Goal: Task Accomplishment & Management: Complete application form

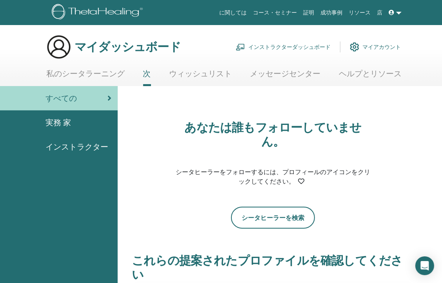
click at [85, 72] on link "私のシータラーニング" at bounding box center [85, 76] width 78 height 15
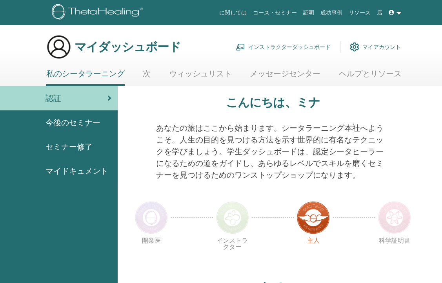
click at [202, 79] on link "ウィッシュリスト" at bounding box center [200, 76] width 63 height 15
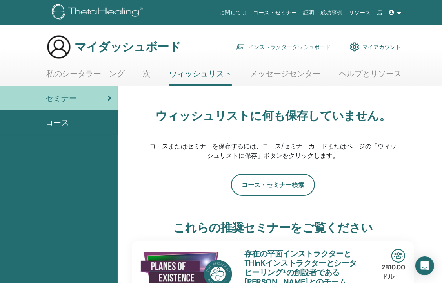
click at [270, 46] on font "インストラクターダッシュボード" at bounding box center [289, 46] width 82 height 7
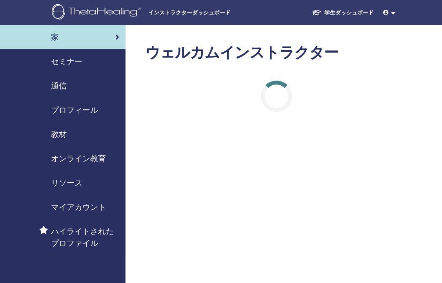
click at [69, 61] on span "セミナー" at bounding box center [66, 62] width 31 height 12
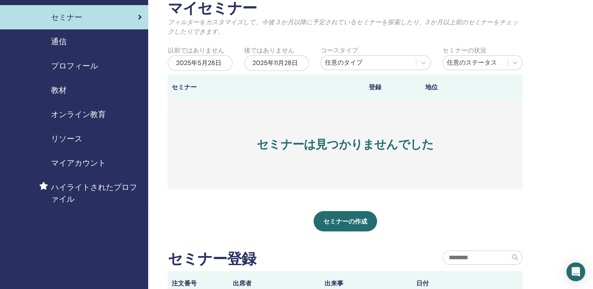
scroll to position [78, 0]
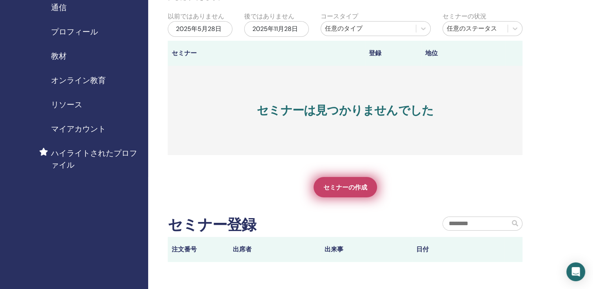
click at [338, 191] on span "セミナーの作成" at bounding box center [345, 187] width 44 height 8
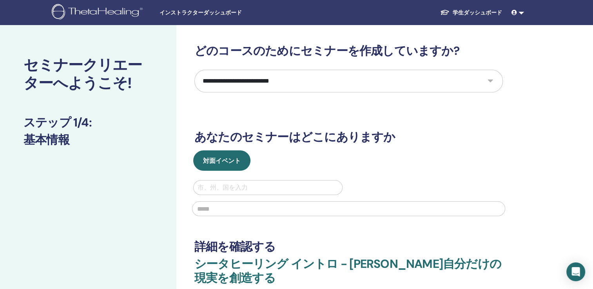
click at [489, 81] on select "**********" at bounding box center [348, 81] width 308 height 23
select select "*"
click at [194, 70] on select "**********" at bounding box center [348, 81] width 308 height 23
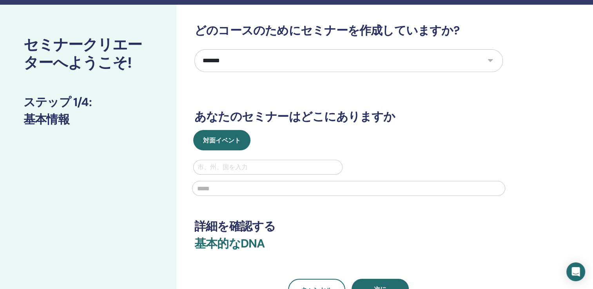
scroll to position [39, 0]
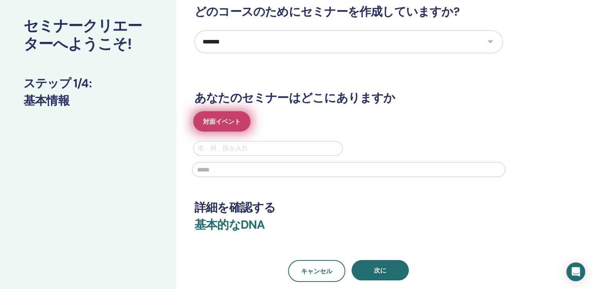
click at [244, 125] on button "対面イベント" at bounding box center [221, 121] width 57 height 20
click at [231, 126] on button "対面イベント" at bounding box center [221, 121] width 57 height 20
click at [209, 125] on span "対面イベント" at bounding box center [222, 122] width 38 height 8
click at [228, 129] on button "対面イベント" at bounding box center [221, 121] width 57 height 20
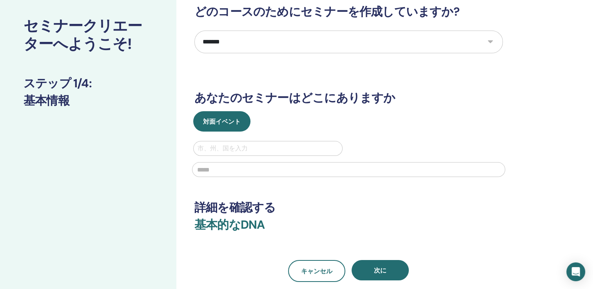
click at [220, 151] on div at bounding box center [268, 148] width 141 height 11
type input "*******"
click at [219, 172] on input "text" at bounding box center [348, 169] width 313 height 15
type input "*"
type input "*******"
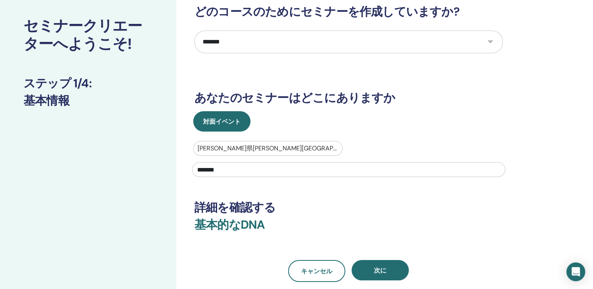
click at [316, 205] on h3 "詳細を確認する" at bounding box center [348, 208] width 308 height 14
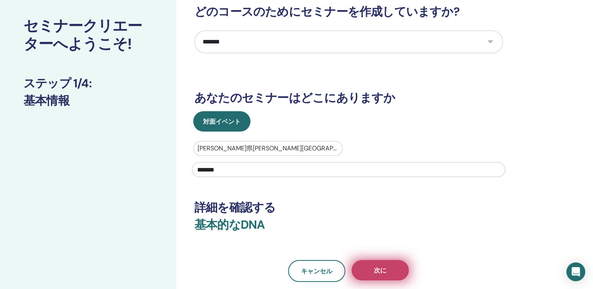
click at [367, 267] on button "次に" at bounding box center [380, 270] width 57 height 20
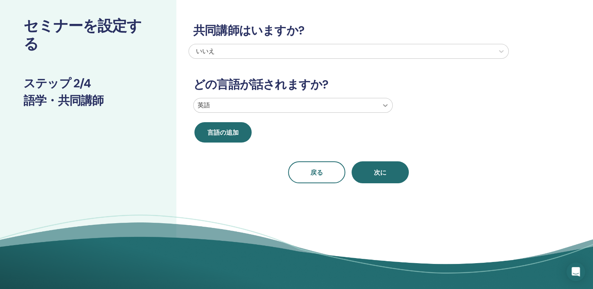
click at [386, 105] on icon at bounding box center [385, 105] width 5 height 3
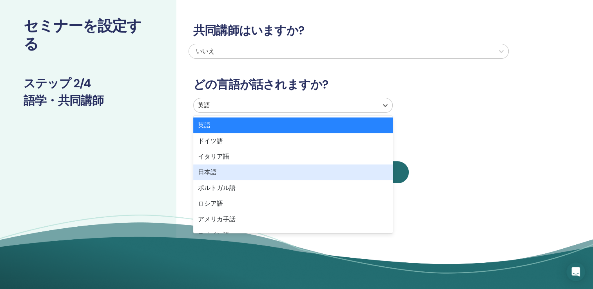
click at [284, 176] on div "日本語" at bounding box center [292, 173] width 199 height 16
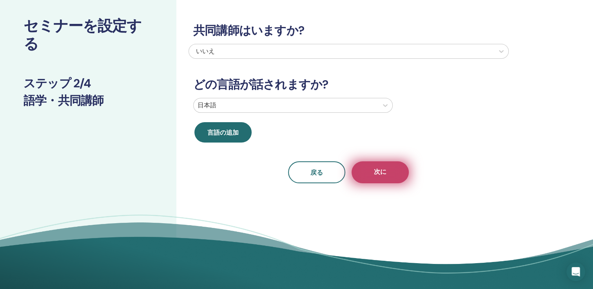
click at [379, 175] on span "次に" at bounding box center [380, 173] width 13 height 10
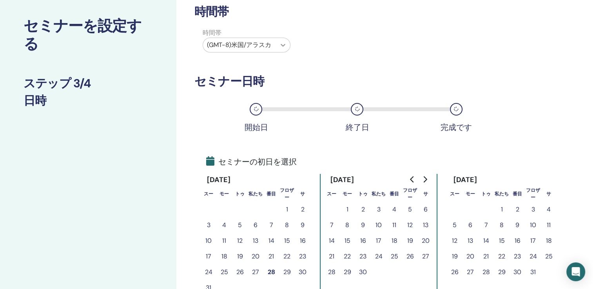
click at [283, 43] on icon at bounding box center [283, 45] width 8 height 8
click at [329, 64] on div "時間帯 時間帯 (GMT-8)米国/アラスカ セミナー日時 開始日 終了日 完成です セミナーの初日を選択 2025年8月 スー モー トゥ 私たち 番目 フ…" at bounding box center [348, 174] width 308 height 338
click at [282, 43] on icon at bounding box center [283, 45] width 8 height 8
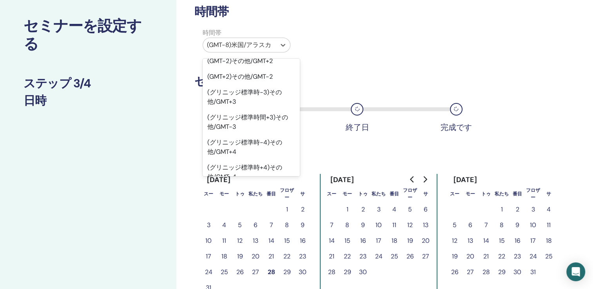
scroll to position [0, 0]
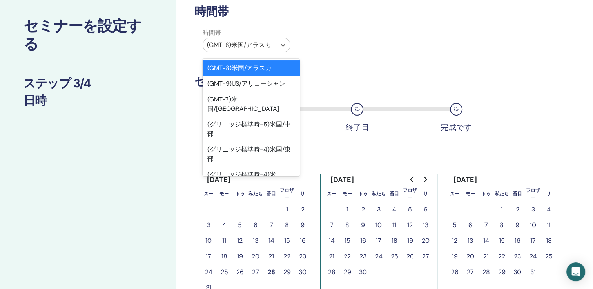
click at [350, 56] on div "時間帯 時間帯 オプション (GMT+10) アジア/ウスチネラに焦点を当て、595 件中 374 件。595 件の結果が利用可能です。上と下を使用してオプシ…" at bounding box center [348, 174] width 308 height 338
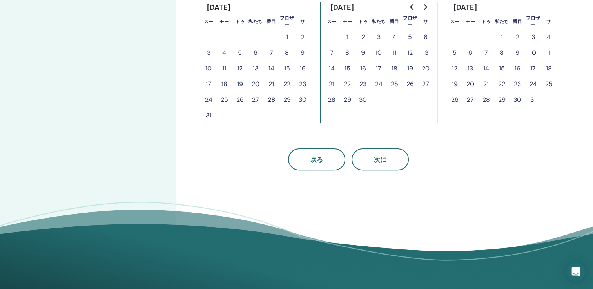
scroll to position [235, 0]
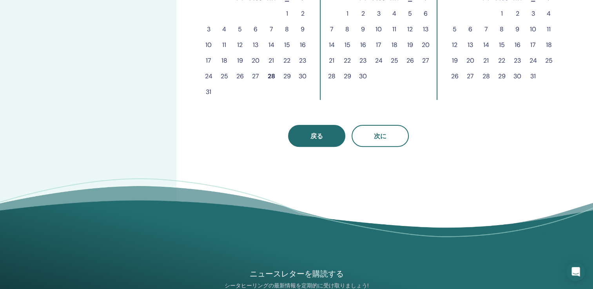
click at [316, 140] on span "戻る" at bounding box center [316, 136] width 13 height 8
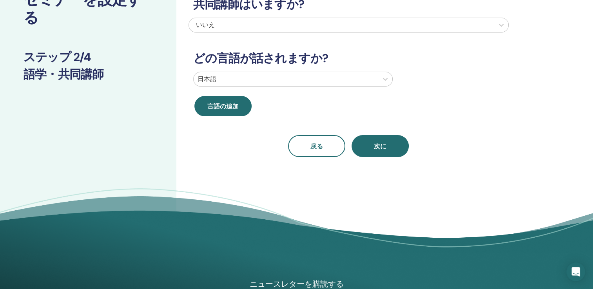
scroll to position [157, 0]
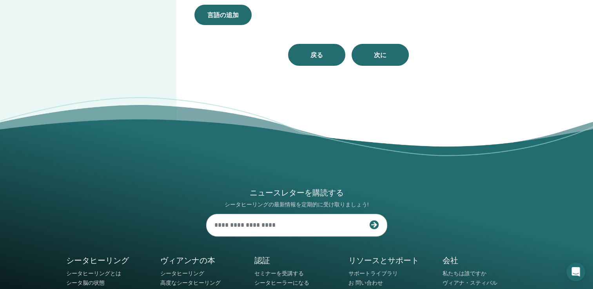
click at [329, 58] on button "戻る" at bounding box center [316, 55] width 57 height 22
select select "*"
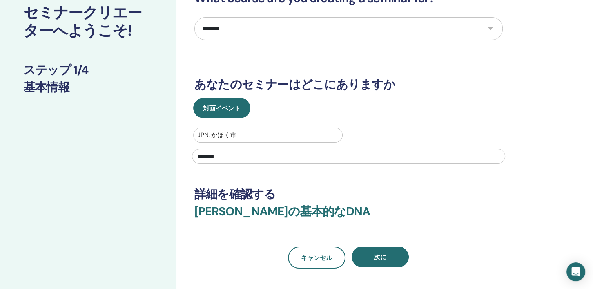
scroll to position [39, 0]
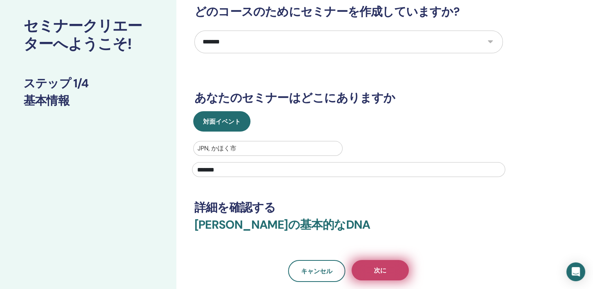
click at [374, 270] on span "次に" at bounding box center [380, 270] width 13 height 8
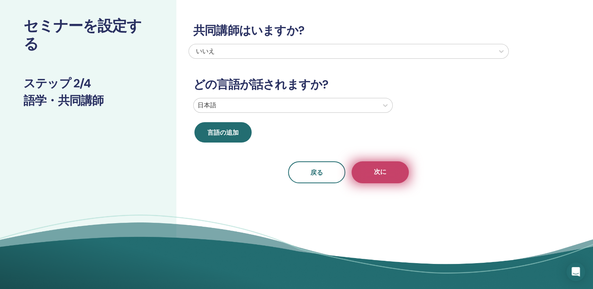
click at [368, 175] on button "次に" at bounding box center [380, 172] width 57 height 22
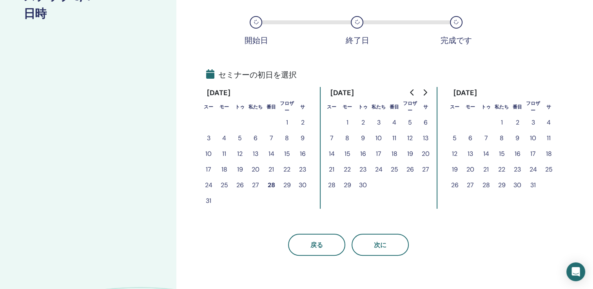
scroll to position [157, 0]
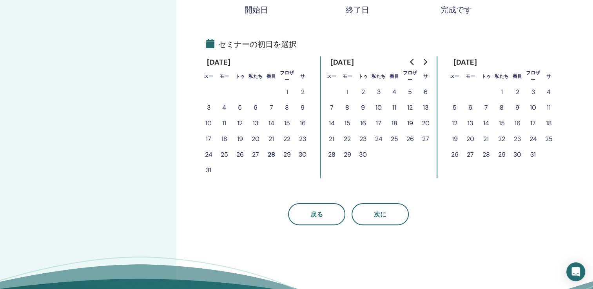
click at [362, 106] on button "9" at bounding box center [363, 108] width 16 height 16
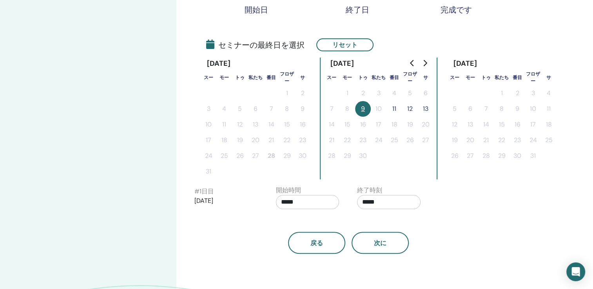
click at [393, 111] on button "11" at bounding box center [394, 109] width 16 height 16
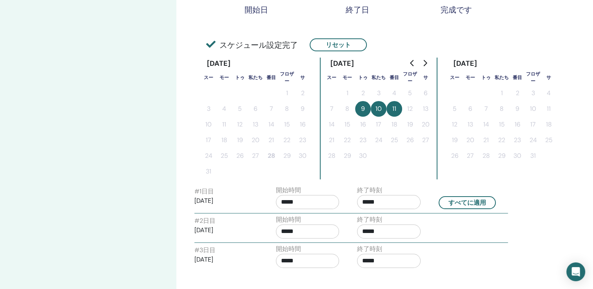
scroll to position [196, 0]
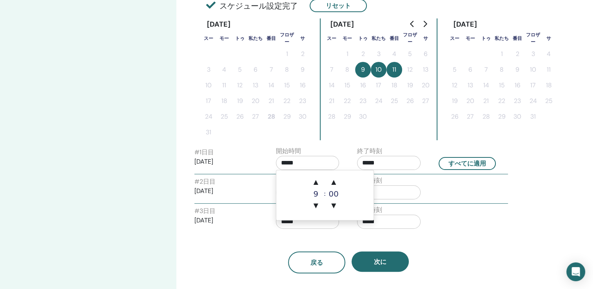
click at [308, 166] on input "*****" at bounding box center [307, 163] width 63 height 14
click at [332, 183] on span "▲" at bounding box center [334, 182] width 16 height 16
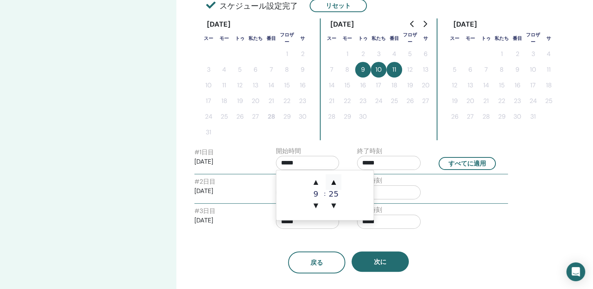
click at [332, 183] on span "▲" at bounding box center [334, 182] width 16 height 16
type input "*****"
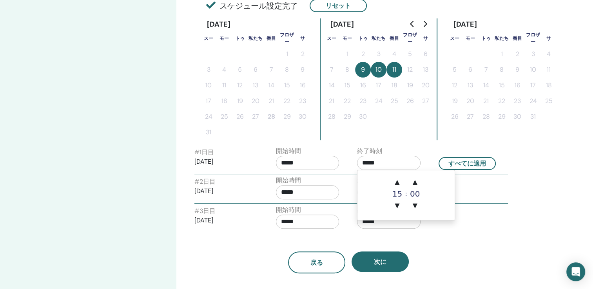
click at [375, 165] on input "*****" at bounding box center [388, 163] width 63 height 14
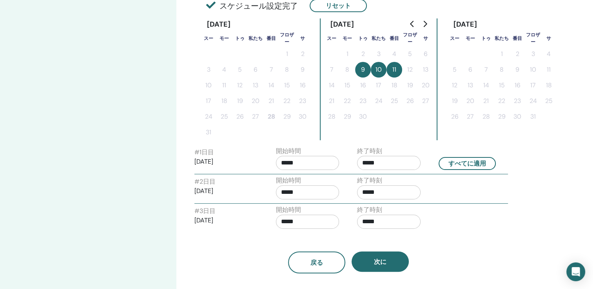
click at [367, 161] on input "*****" at bounding box center [388, 163] width 63 height 14
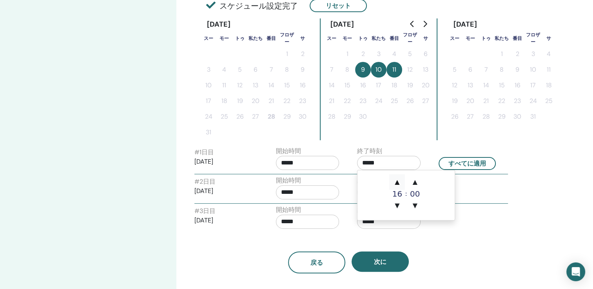
click at [395, 183] on span "▲" at bounding box center [397, 182] width 16 height 16
type input "*****"
click at [464, 165] on button "すべてに適用" at bounding box center [467, 163] width 57 height 13
type input "*****"
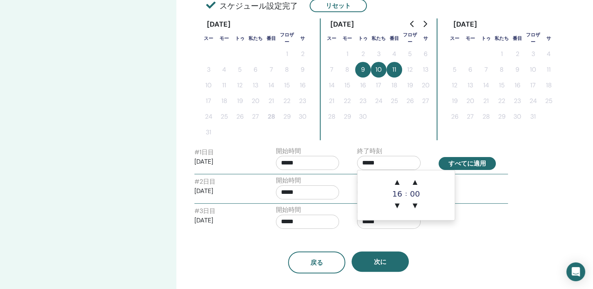
type input "*****"
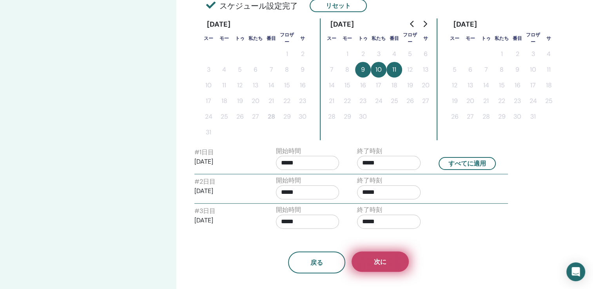
click at [387, 265] on button "次に" at bounding box center [380, 262] width 57 height 20
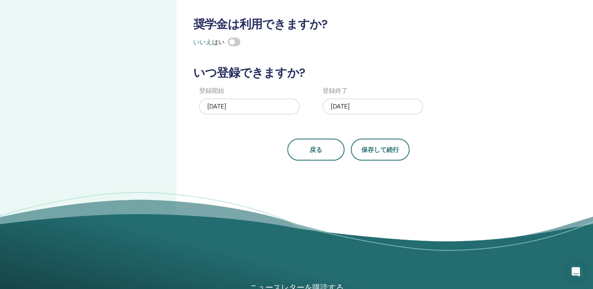
click at [247, 107] on div "08/28/2025" at bounding box center [249, 107] width 100 height 16
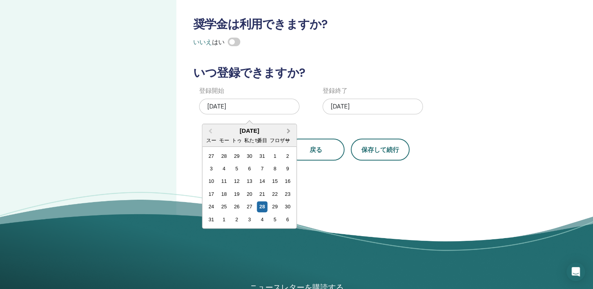
click at [288, 130] on span "Next Month" at bounding box center [288, 131] width 0 height 8
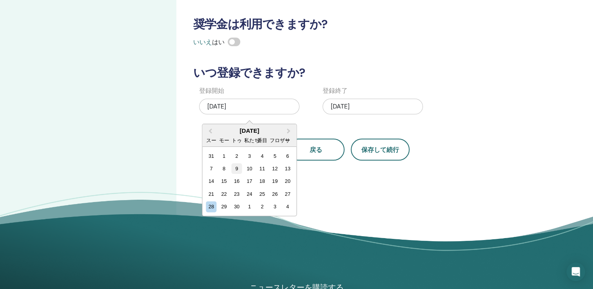
click at [234, 171] on div "9" at bounding box center [236, 168] width 11 height 11
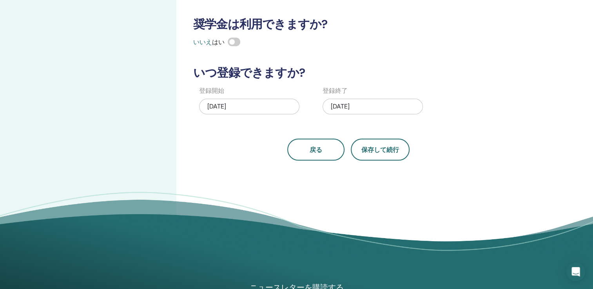
click at [375, 106] on div "09/11/2025" at bounding box center [373, 107] width 100 height 16
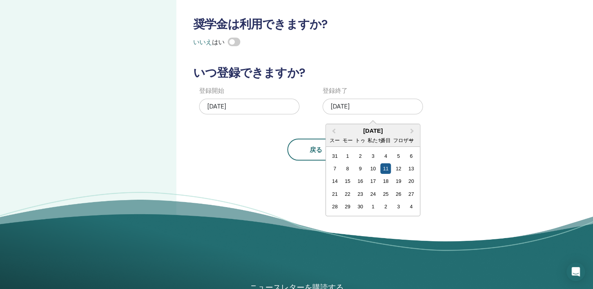
click at [389, 170] on div "11" at bounding box center [386, 168] width 11 height 11
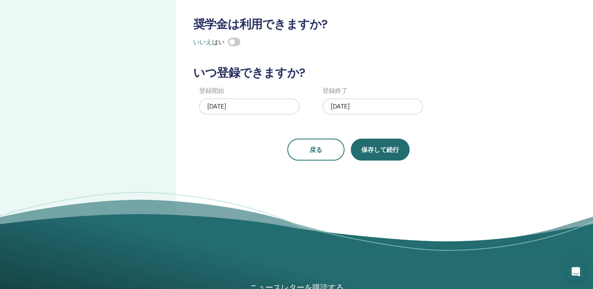
click at [386, 156] on button "保存して続行" at bounding box center [380, 150] width 59 height 22
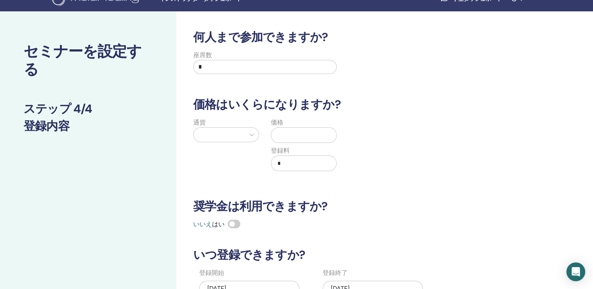
scroll to position [0, 0]
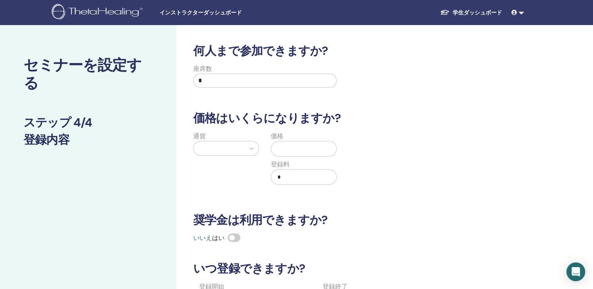
click at [222, 80] on input "*" at bounding box center [264, 81] width 143 height 14
type input "*"
click at [251, 156] on div "通貨" at bounding box center [226, 163] width 78 height 63
click at [251, 144] on div at bounding box center [252, 148] width 14 height 14
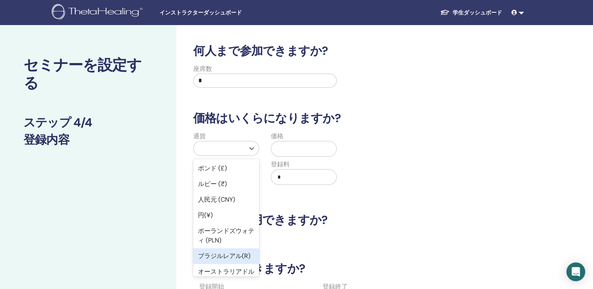
scroll to position [118, 0]
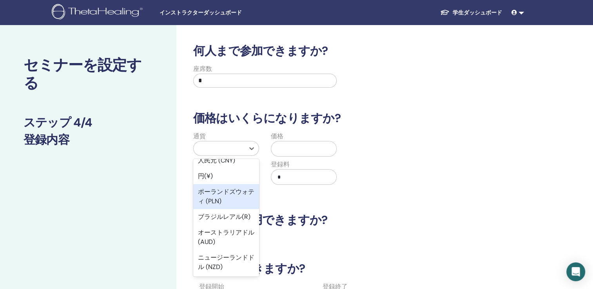
click at [231, 179] on div "円(¥)" at bounding box center [226, 177] width 66 height 16
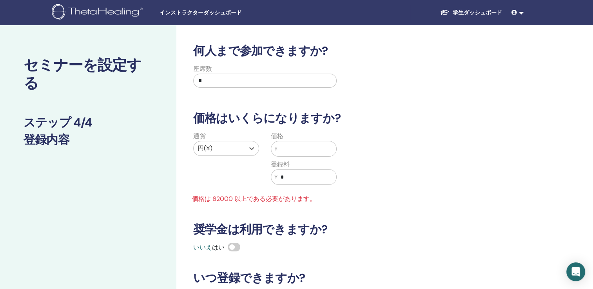
click at [285, 147] on input "text" at bounding box center [306, 148] width 59 height 15
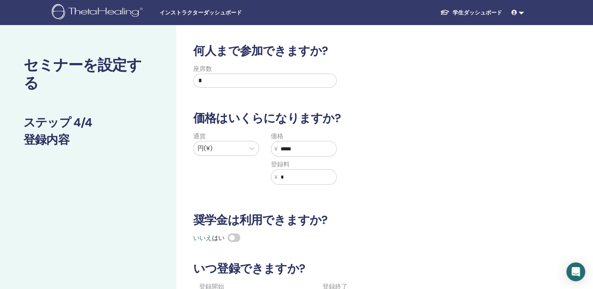
type input "*****"
click at [295, 179] on input "*" at bounding box center [306, 177] width 59 height 15
type input "*"
type input "****"
click at [338, 197] on div "何人まで参加できますか? 座席数 * 価格はいくらになりますか? 通貨 円(¥) 価格 ¥ ***** 登録料 ¥ **** 奨学金は利用できますか? いいえ…" at bounding box center [348, 200] width 320 height 313
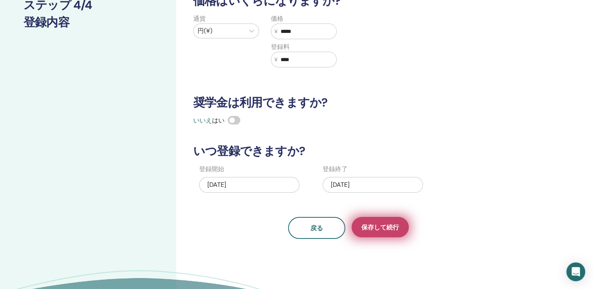
click at [362, 223] on span "保存して続行" at bounding box center [380, 227] width 38 height 8
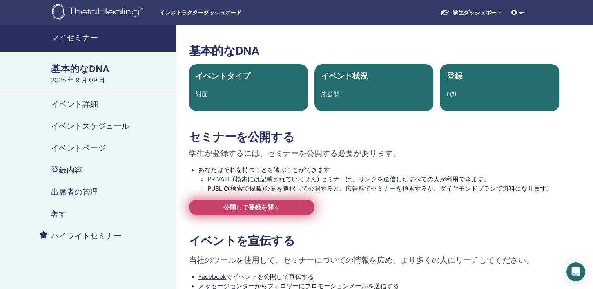
click at [259, 207] on span "公開して登録を開く" at bounding box center [251, 207] width 56 height 8
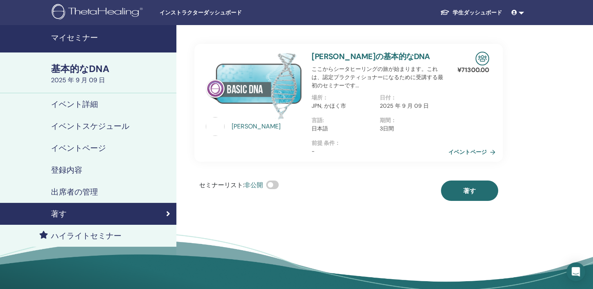
click at [272, 183] on span at bounding box center [272, 185] width 13 height 9
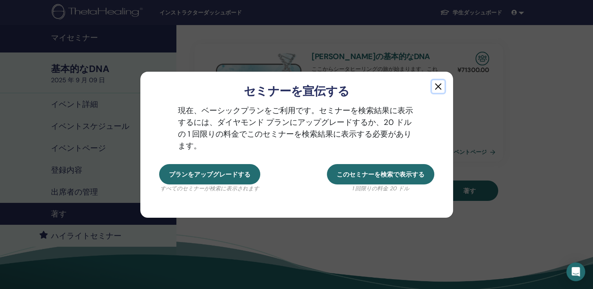
click at [438, 86] on button "button" at bounding box center [438, 86] width 13 height 13
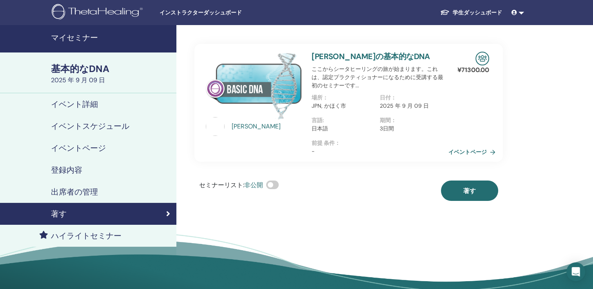
click at [275, 223] on div "小桜美奈 小桜美奈との基本的なDNA ここからシータヒーリングの旅が始まります。これは、認定プラクティショナーになるために受講する最初のセミナーです... 場…" at bounding box center [373, 168] width 395 height 286
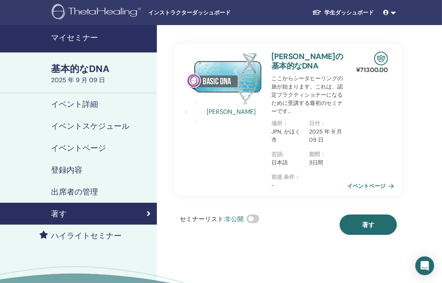
click at [90, 109] on h4 "イベント詳細" at bounding box center [74, 104] width 47 height 9
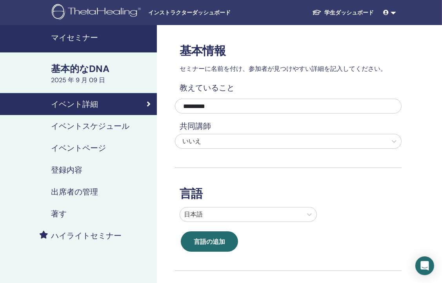
click at [110, 127] on h4 "イベントスケジュール" at bounding box center [90, 125] width 78 height 9
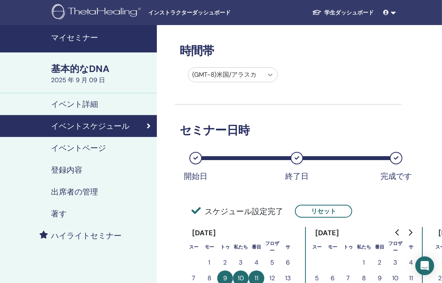
click at [267, 74] on icon at bounding box center [270, 75] width 8 height 8
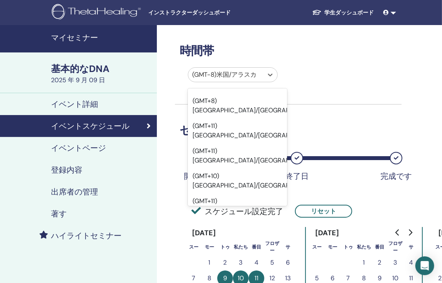
scroll to position [9911, 0]
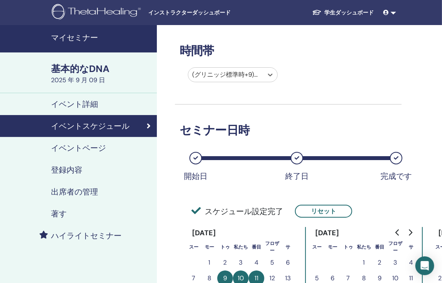
click at [300, 79] on div "オプション (GMT+9) 日本、選択済み。 フォーカスされていることを選択し、リストを絞り込むタイプを選択し、下を押してメニューを開きます。 (グリニッジ標…" at bounding box center [282, 76] width 227 height 18
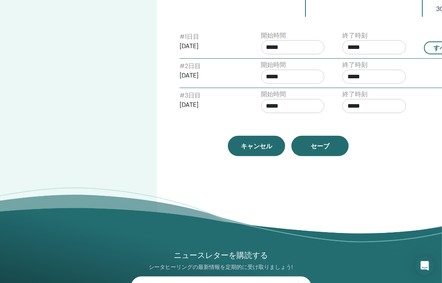
scroll to position [353, 0]
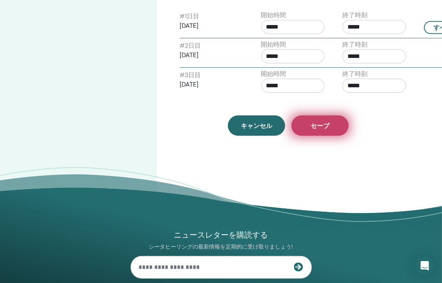
click at [321, 125] on span "セーブ" at bounding box center [319, 126] width 19 height 8
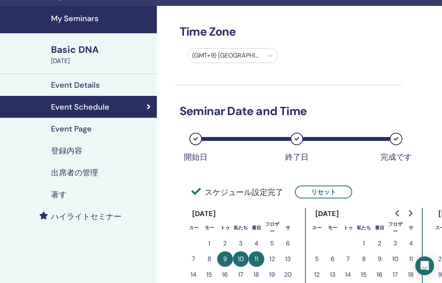
scroll to position [17, 0]
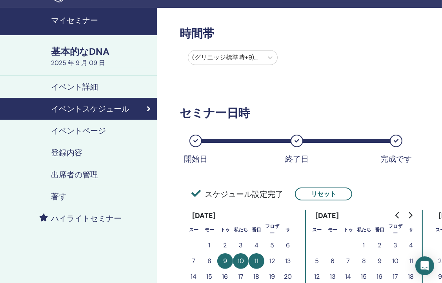
click at [91, 89] on h4 "イベント詳細" at bounding box center [74, 86] width 47 height 9
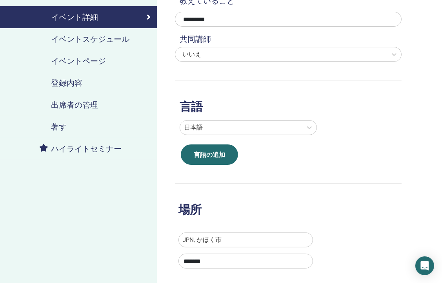
scroll to position [96, 0]
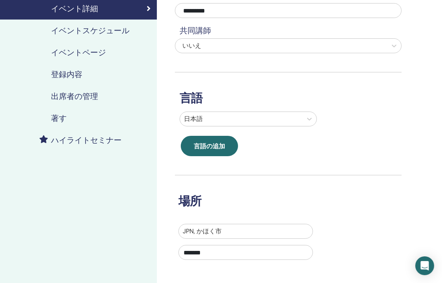
click at [75, 96] on h4 "出席者の管理" at bounding box center [74, 96] width 47 height 9
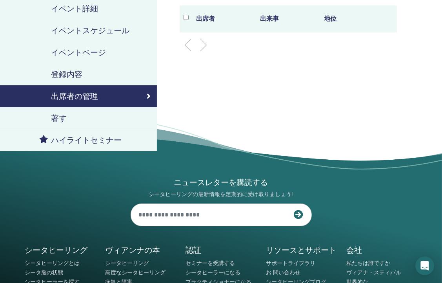
click at [58, 119] on h4 "著す" at bounding box center [59, 118] width 16 height 9
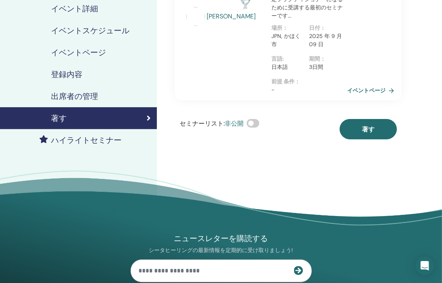
click at [77, 95] on h4 "出席者の管理" at bounding box center [74, 96] width 47 height 9
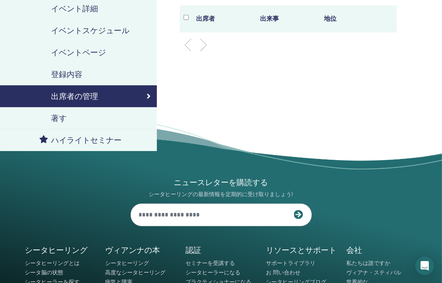
click at [80, 78] on h4 "登録内容" at bounding box center [66, 74] width 31 height 9
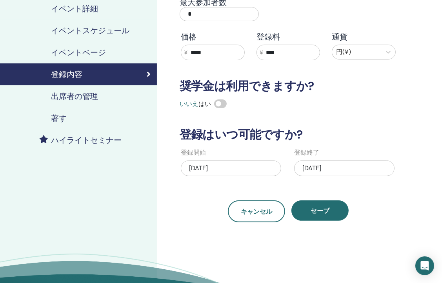
click at [58, 117] on h4 "著す" at bounding box center [59, 118] width 16 height 9
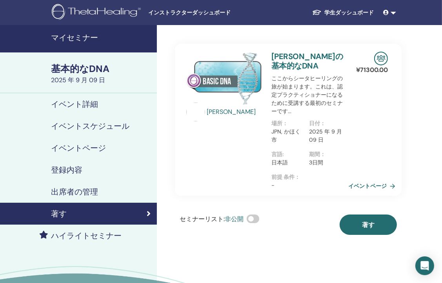
click at [368, 185] on link "イベントページ" at bounding box center [373, 186] width 50 height 12
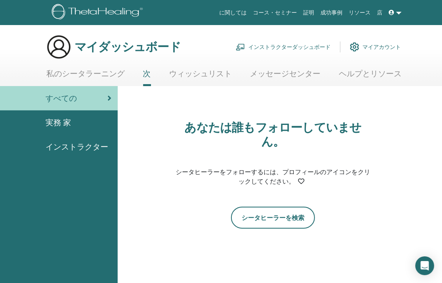
click at [301, 44] on font "インストラクターダッシュボード" at bounding box center [289, 46] width 82 height 7
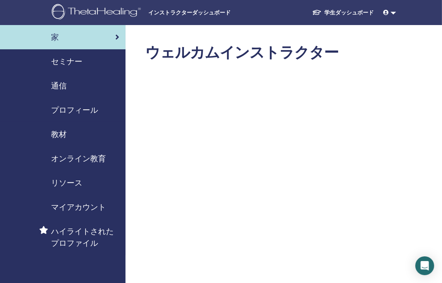
click at [73, 65] on span "セミナー" at bounding box center [66, 62] width 31 height 12
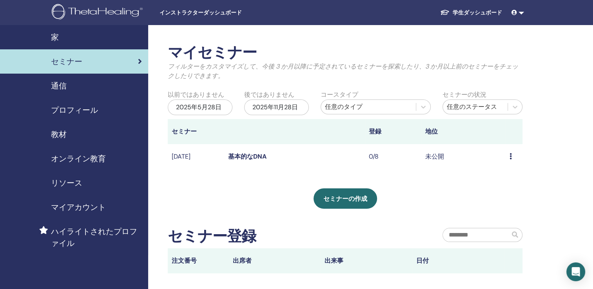
click at [441, 157] on icon at bounding box center [510, 156] width 2 height 6
click at [429, 190] on div "セミナーの作成" at bounding box center [345, 198] width 355 height 20
click at [259, 156] on link "基本的なDNA" at bounding box center [247, 156] width 38 height 8
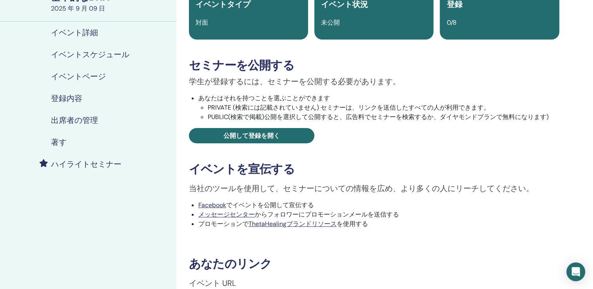
scroll to position [78, 0]
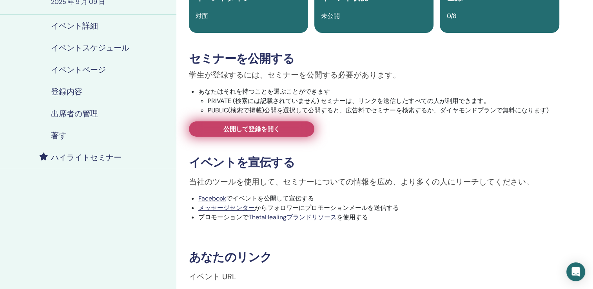
click at [285, 134] on link "公開して登録を開く" at bounding box center [251, 128] width 125 height 15
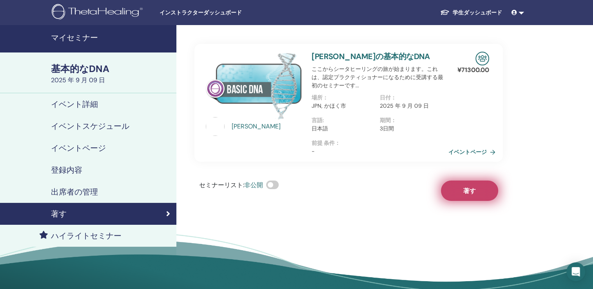
click at [487, 192] on button "著す" at bounding box center [469, 191] width 57 height 20
